Goal: Task Accomplishment & Management: Use online tool/utility

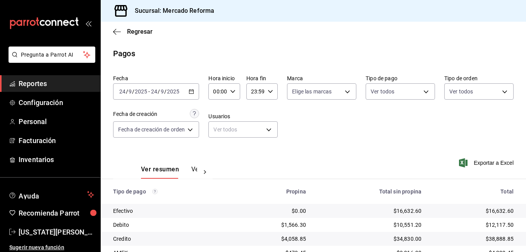
scroll to position [104, 0]
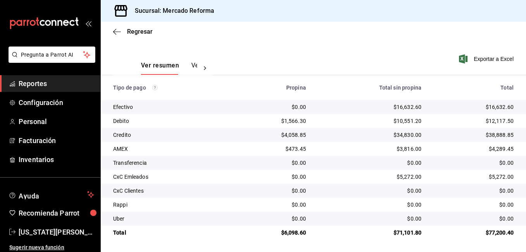
click at [31, 87] on span "Reportes" at bounding box center [56, 83] width 75 height 10
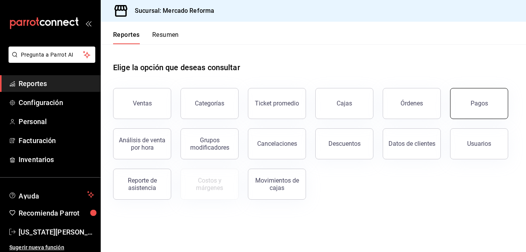
click at [470, 97] on button "Pagos" at bounding box center [479, 103] width 58 height 31
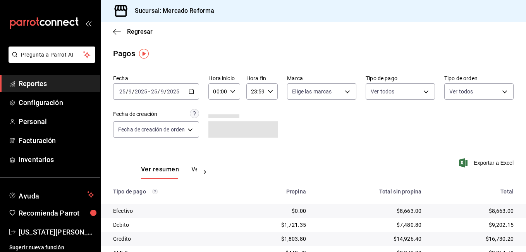
click at [192, 91] on icon "button" at bounding box center [190, 91] width 5 height 5
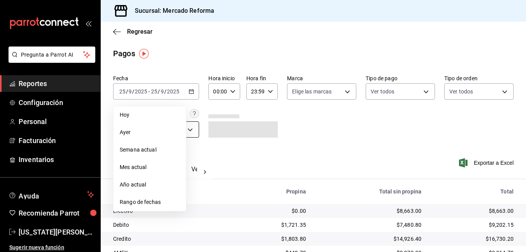
click at [138, 130] on span "Ayer" at bounding box center [150, 132] width 60 height 8
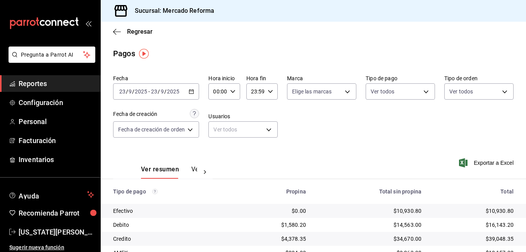
click at [125, 90] on input "23" at bounding box center [122, 91] width 7 height 6
click at [125, 91] on input "9" at bounding box center [127, 91] width 4 height 6
click at [191, 92] on icon "button" at bounding box center [190, 91] width 5 height 5
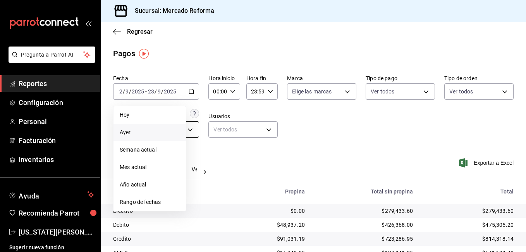
drag, startPoint x: 139, startPoint y: 135, endPoint x: 144, endPoint y: 132, distance: 5.2
click at [144, 133] on span "Ayer" at bounding box center [150, 132] width 60 height 8
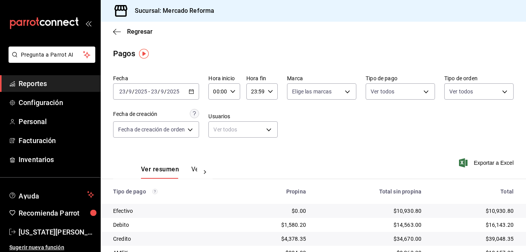
click at [154, 94] on input "23" at bounding box center [154, 91] width 7 height 6
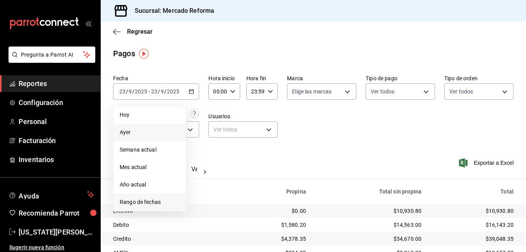
click at [145, 202] on span "Rango de fechas" at bounding box center [150, 202] width 60 height 8
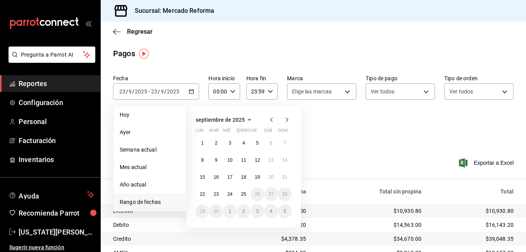
click at [146, 201] on span "Rango de fechas" at bounding box center [150, 202] width 60 height 8
drag, startPoint x: 146, startPoint y: 201, endPoint x: 230, endPoint y: 194, distance: 84.7
click at [230, 194] on abbr "24" at bounding box center [229, 193] width 5 height 5
click at [232, 193] on abbr "24" at bounding box center [229, 193] width 5 height 5
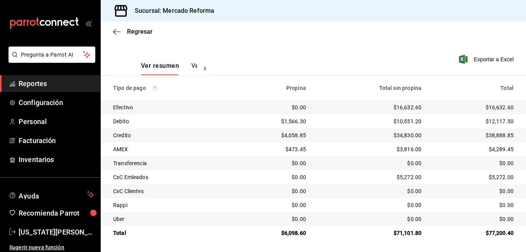
scroll to position [104, 0]
